Goal: Transaction & Acquisition: Purchase product/service

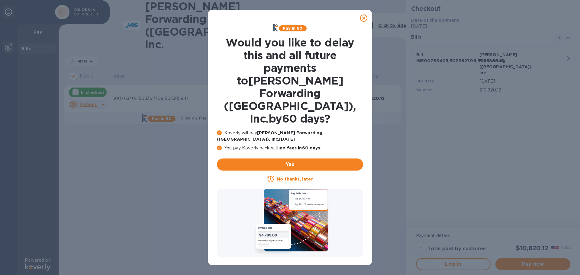
click at [363, 17] on icon at bounding box center [363, 18] width 7 height 7
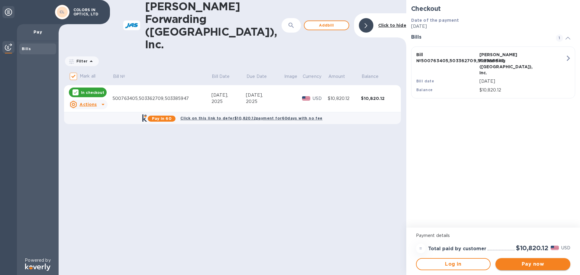
click at [537, 264] on span "Pay now" at bounding box center [532, 264] width 65 height 7
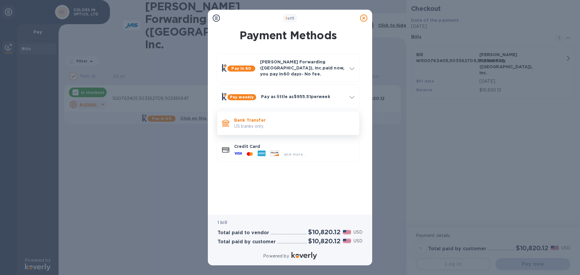
click at [252, 123] on p "US banks only." at bounding box center [294, 126] width 120 height 6
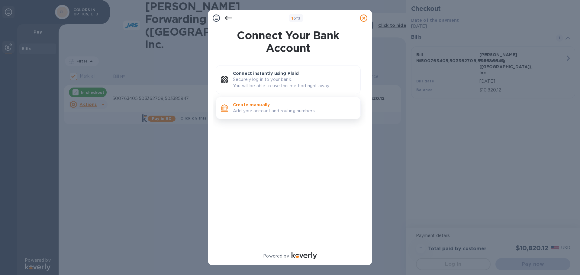
click at [256, 111] on p "Add your account and routing numbers." at bounding box center [294, 111] width 123 height 6
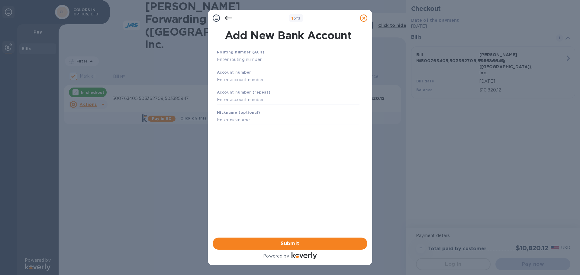
click at [253, 53] on b "Routing number (ACH)" at bounding box center [240, 52] width 47 height 5
click at [254, 62] on input "text" at bounding box center [288, 59] width 143 height 9
type input "026013673"
click at [232, 81] on b "Account number" at bounding box center [234, 80] width 34 height 5
click at [236, 85] on input "text" at bounding box center [288, 87] width 143 height 9
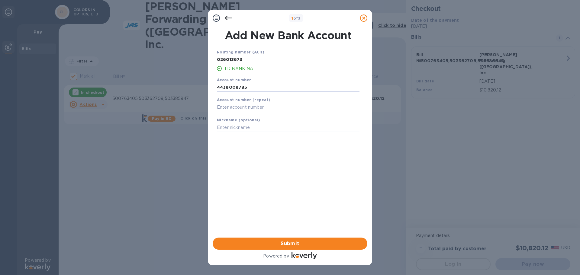
type input "4438008785"
click at [244, 108] on input "text" at bounding box center [288, 107] width 143 height 9
type input "4438008785"
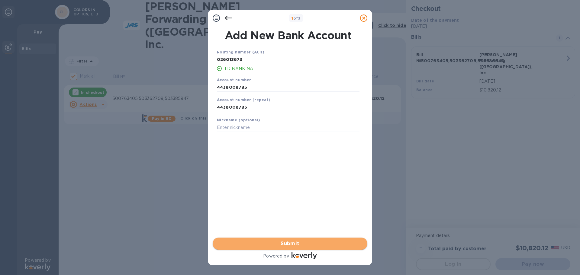
click at [295, 243] on span "Submit" at bounding box center [290, 243] width 145 height 7
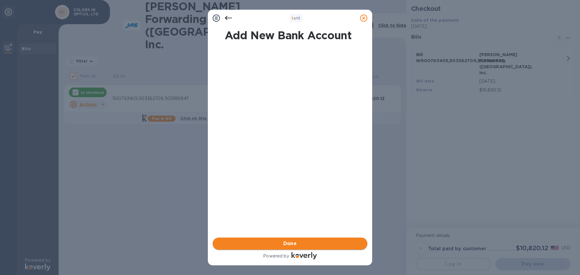
click at [299, 242] on span "Done" at bounding box center [290, 243] width 145 height 7
